Goal: Find contact information: Find contact information

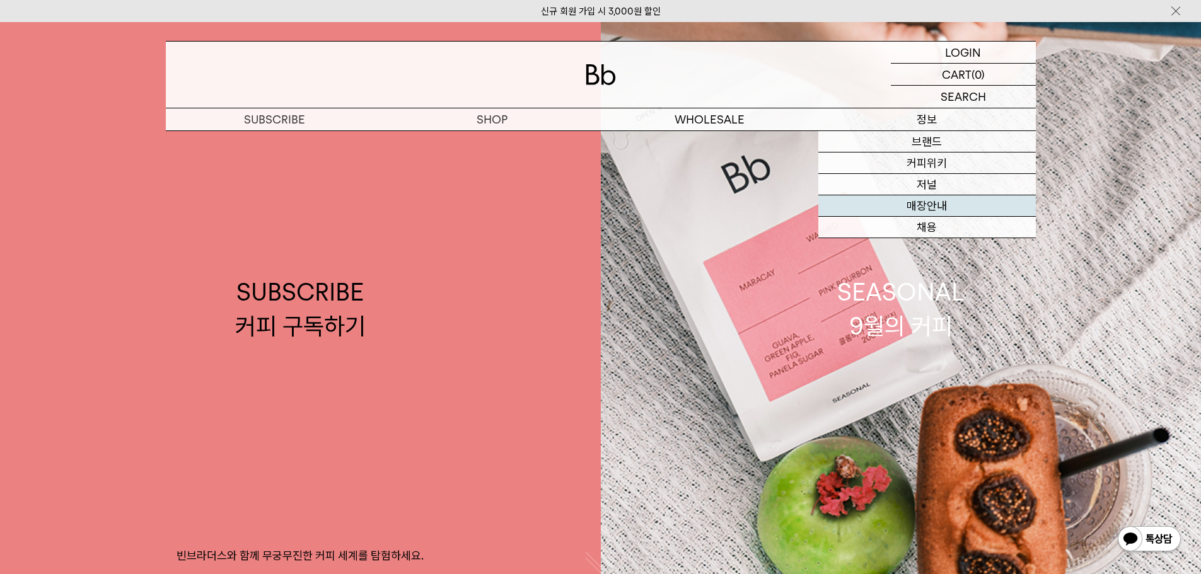
click at [594, 202] on link "매장안내" at bounding box center [926, 205] width 217 height 21
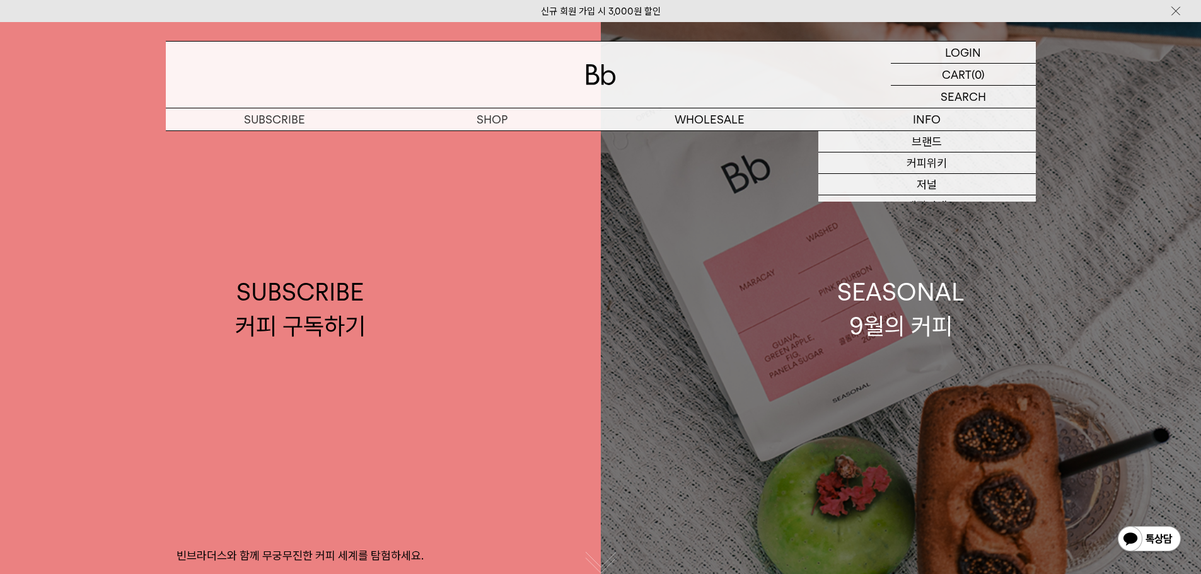
scroll to position [95, 0]
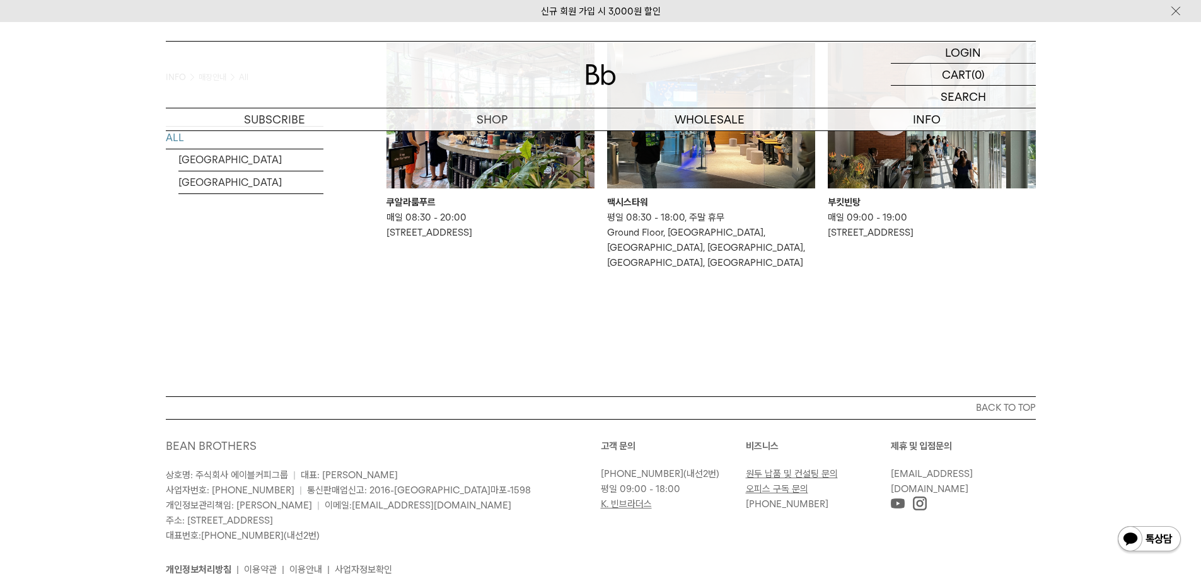
scroll to position [1047, 0]
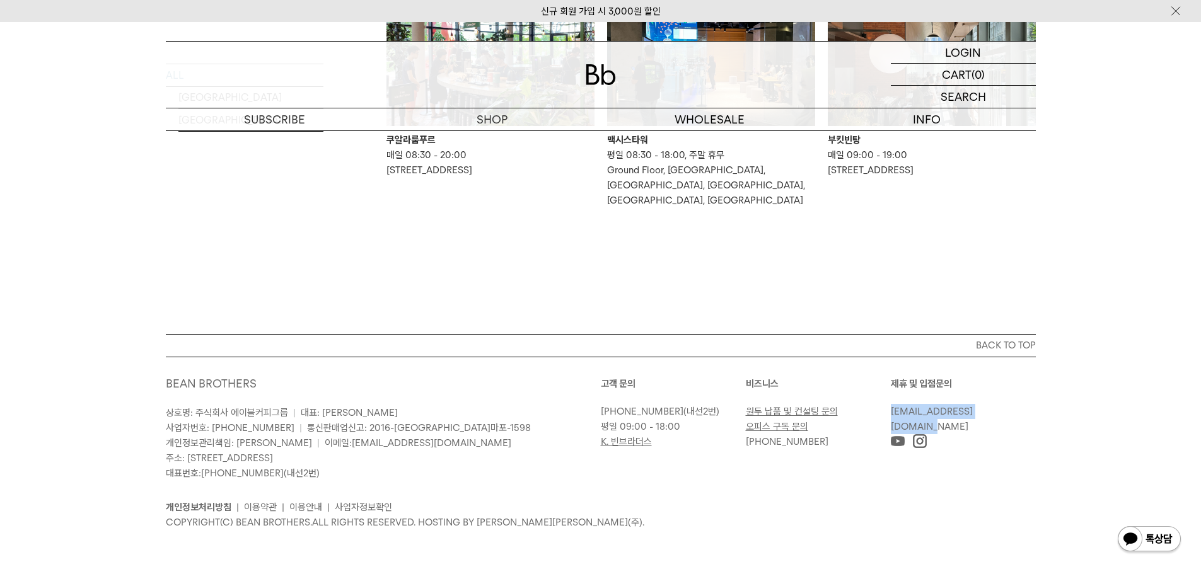
drag, startPoint x: 1015, startPoint y: 413, endPoint x: 891, endPoint y: 412, distance: 124.8
click at [891, 412] on p "[EMAIL_ADDRESS][DOMAIN_NAME]" at bounding box center [960, 419] width 139 height 30
copy link "[EMAIL_ADDRESS][DOMAIN_NAME]"
click at [1117, 429] on div "BACK TO TOP BEAN BROTHERS 상호명: 주식회사 에이블커피그룹 | 대표: 박성호 사업자번호: 220-87-84283 | 통신판…" at bounding box center [600, 454] width 1201 height 240
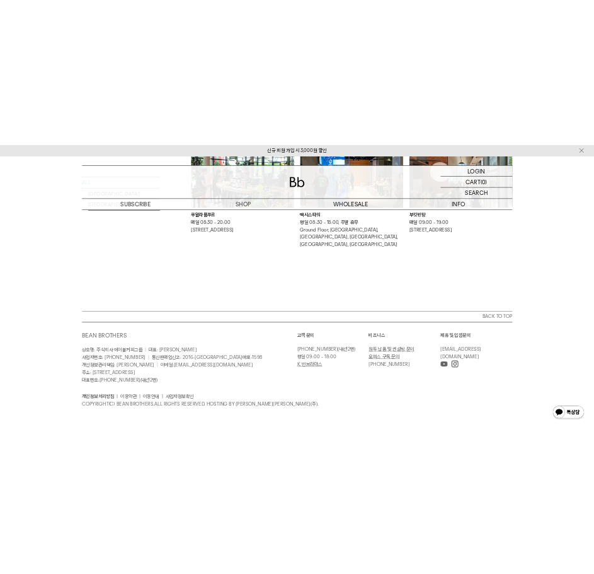
scroll to position [891, 0]
